Goal: Task Accomplishment & Management: Use online tool/utility

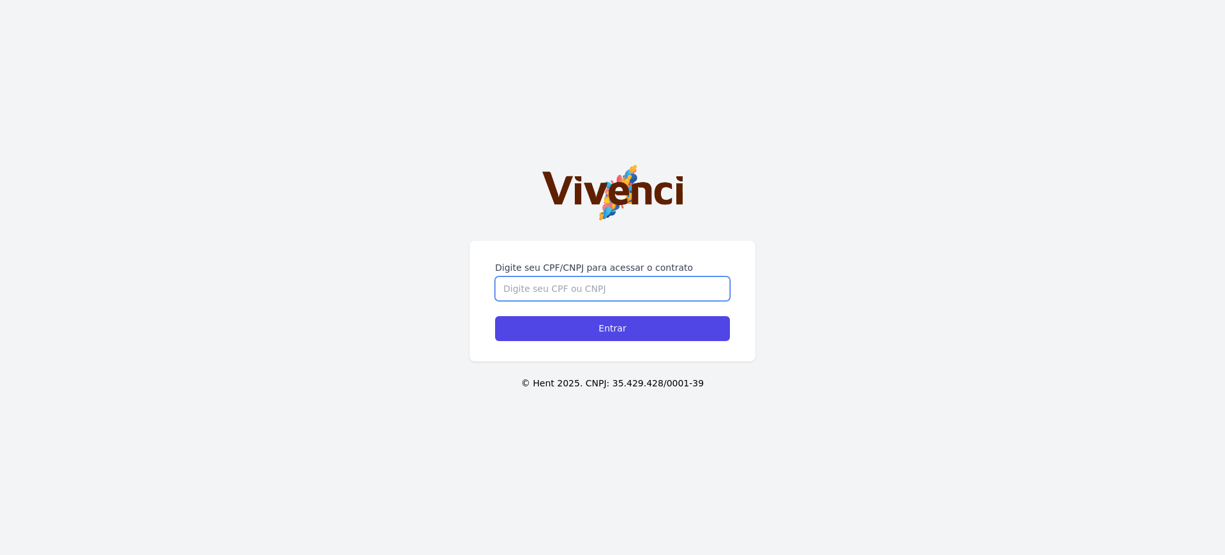
click at [512, 276] on input "Digite seu CPF/CNPJ para acessar o contrato" at bounding box center [612, 288] width 235 height 24
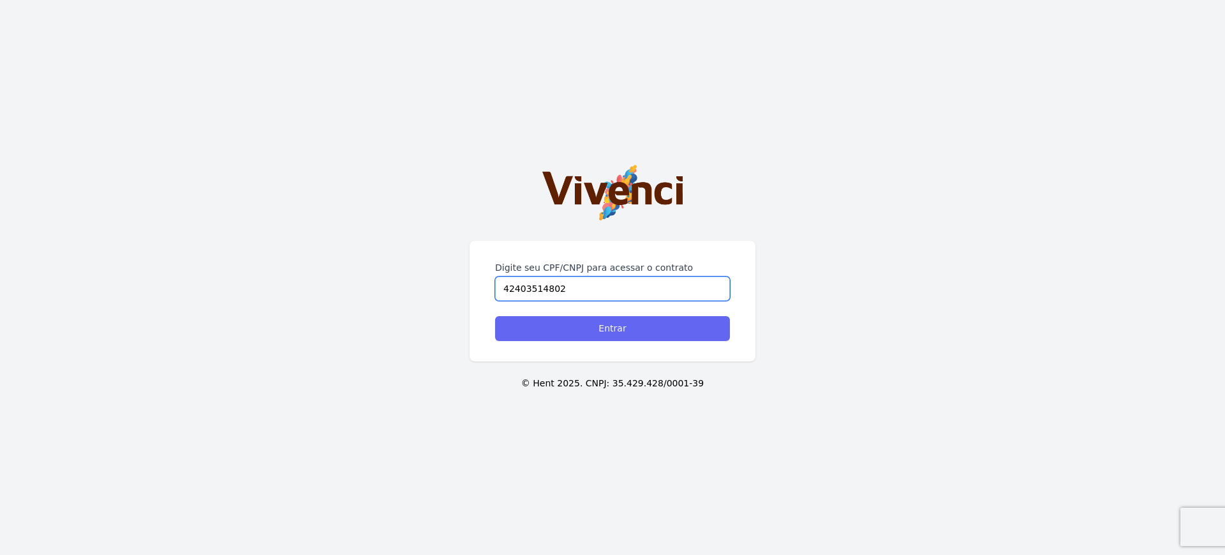
type input "42403514802"
click at [557, 330] on input "Entrar" at bounding box center [612, 328] width 235 height 25
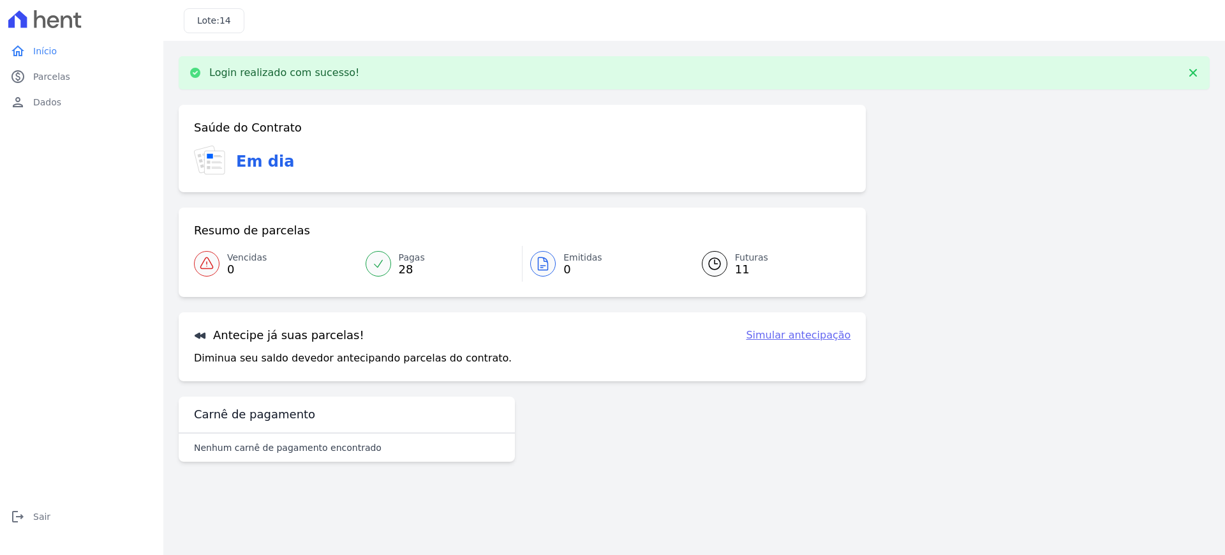
click at [800, 332] on link "Simular antecipação" at bounding box center [798, 334] width 105 height 15
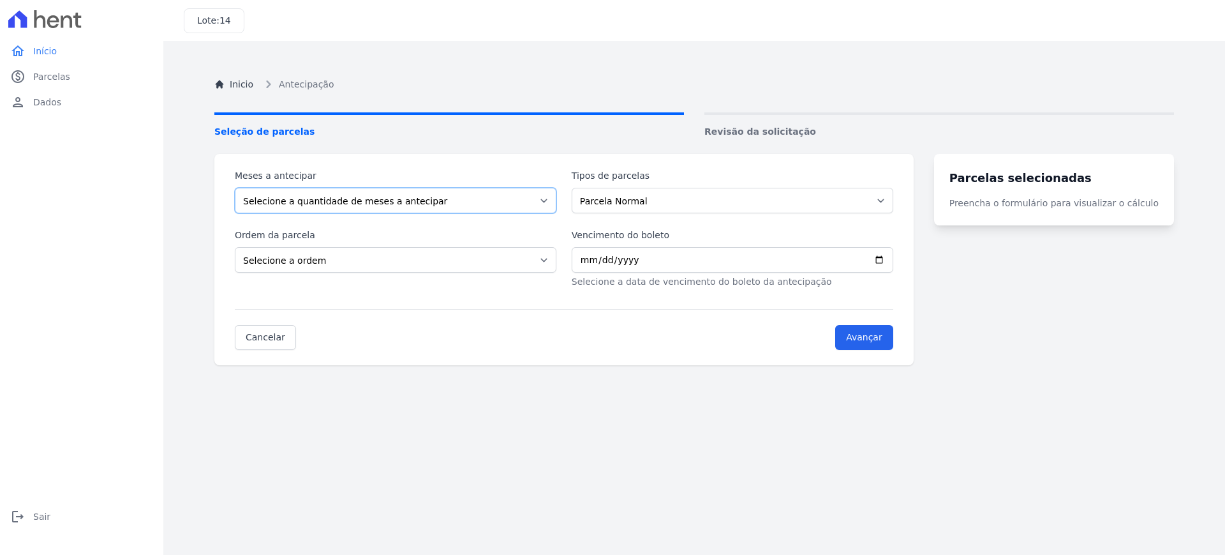
click at [404, 199] on select "Selecione a quantidade de meses a antecipar 1 2 3 4 5 6 7 8 9" at bounding box center [396, 201] width 322 height 26
select select "9"
click at [235, 188] on select "Selecione a quantidade de meses a antecipar 1 2 3 4 5 6 7 8 9" at bounding box center [396, 201] width 322 height 26
click at [387, 262] on select "Selecione a ordem Últimas parcelas Primeiras parcelas" at bounding box center [396, 260] width 322 height 26
select select "ending"
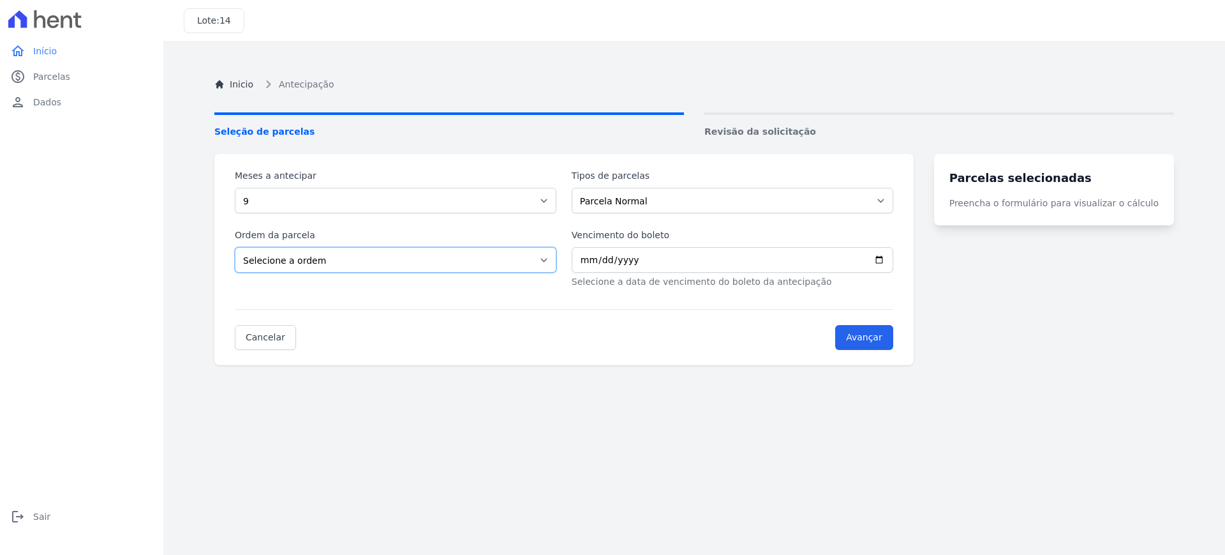
click at [235, 247] on select "Selecione a ordem Últimas parcelas Primeiras parcelas" at bounding box center [396, 260] width 322 height 26
click at [613, 262] on input "Vencimento do boleto" at bounding box center [733, 260] width 322 height 26
click at [593, 261] on input "Vencimento do boleto" at bounding box center [733, 260] width 322 height 26
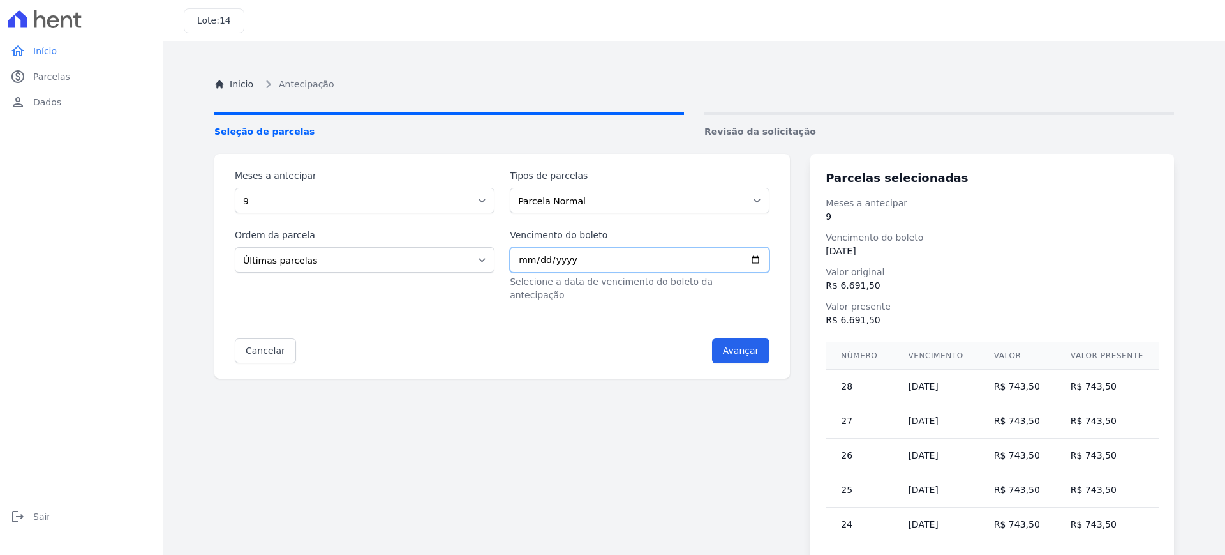
click at [537, 260] on input "2025-01-10" at bounding box center [640, 260] width 260 height 26
type input "2025-12-10"
click at [594, 263] on input "2025-12-10" at bounding box center [640, 260] width 260 height 26
click at [633, 248] on input "2025-12-10" at bounding box center [640, 260] width 260 height 26
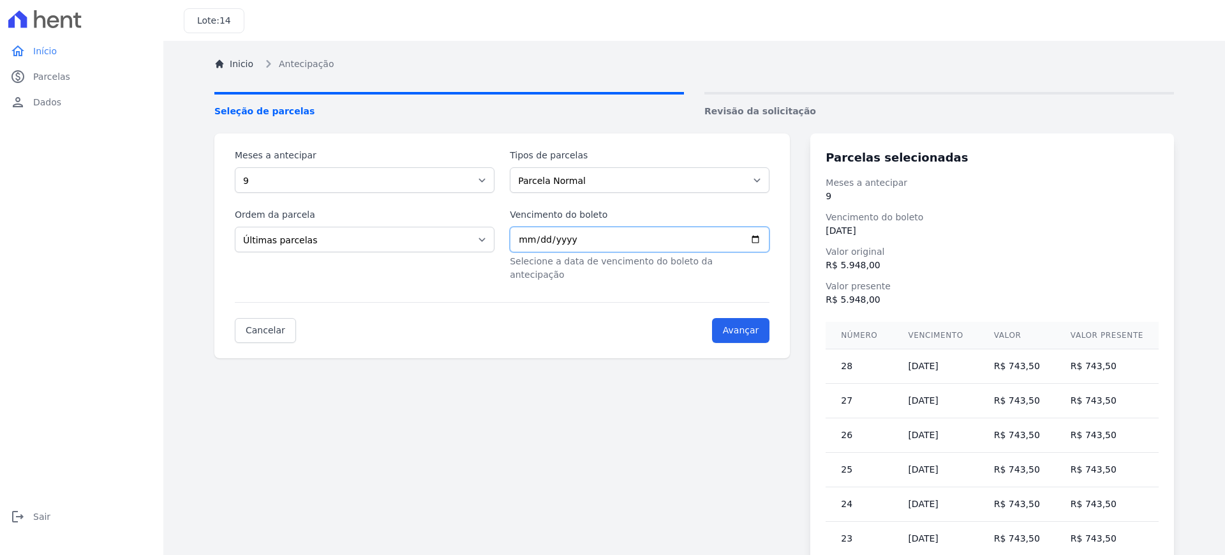
scroll to position [20, 0]
click at [581, 241] on input "2025-12-10" at bounding box center [640, 240] width 260 height 26
click at [569, 172] on select "Parcela Normal Intercalada Outros" at bounding box center [640, 181] width 260 height 26
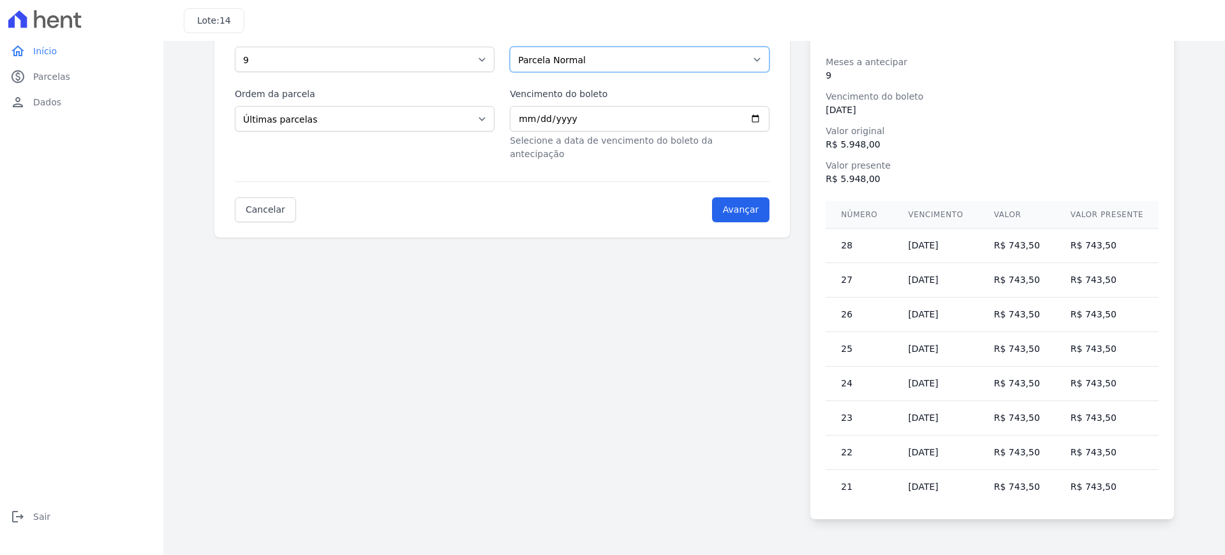
scroll to position [0, 0]
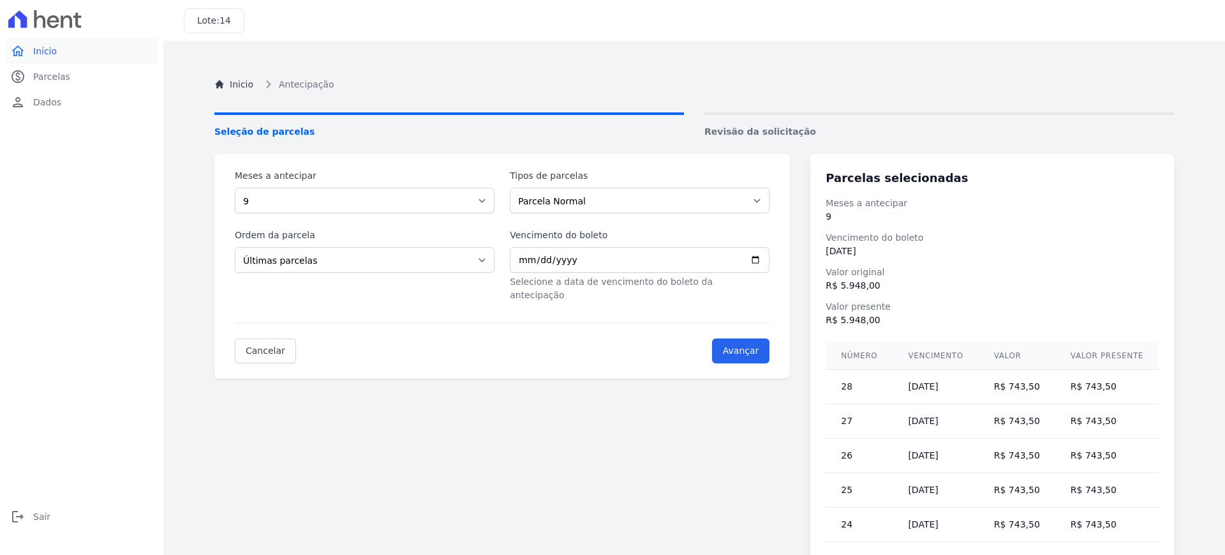
click at [55, 50] on span "Início" at bounding box center [45, 51] width 24 height 13
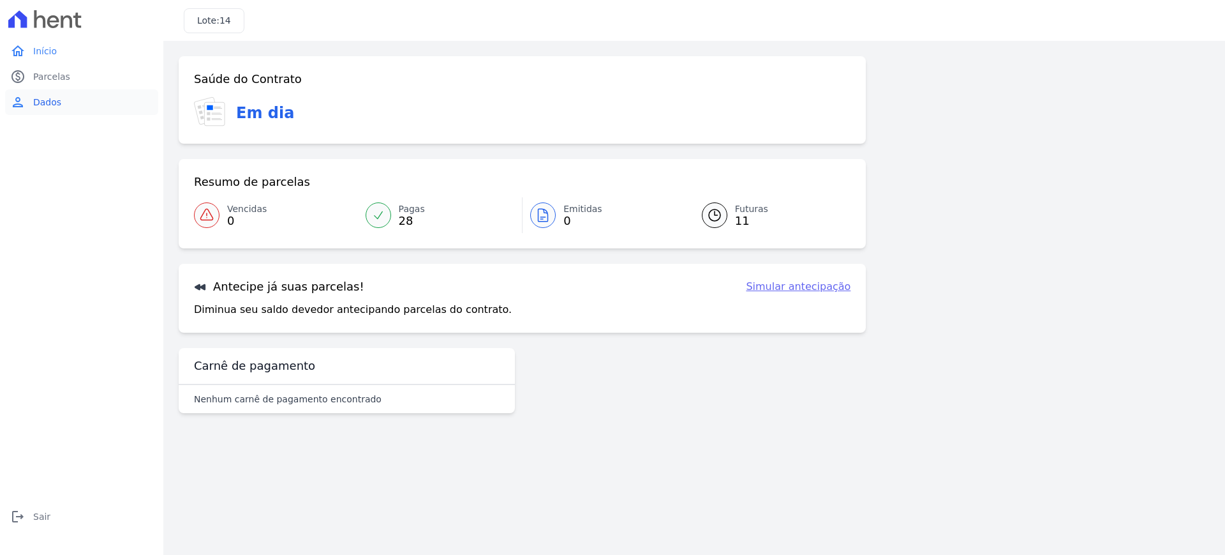
click at [48, 103] on span "Dados" at bounding box center [47, 102] width 28 height 13
